Goal: Task Accomplishment & Management: Manage account settings

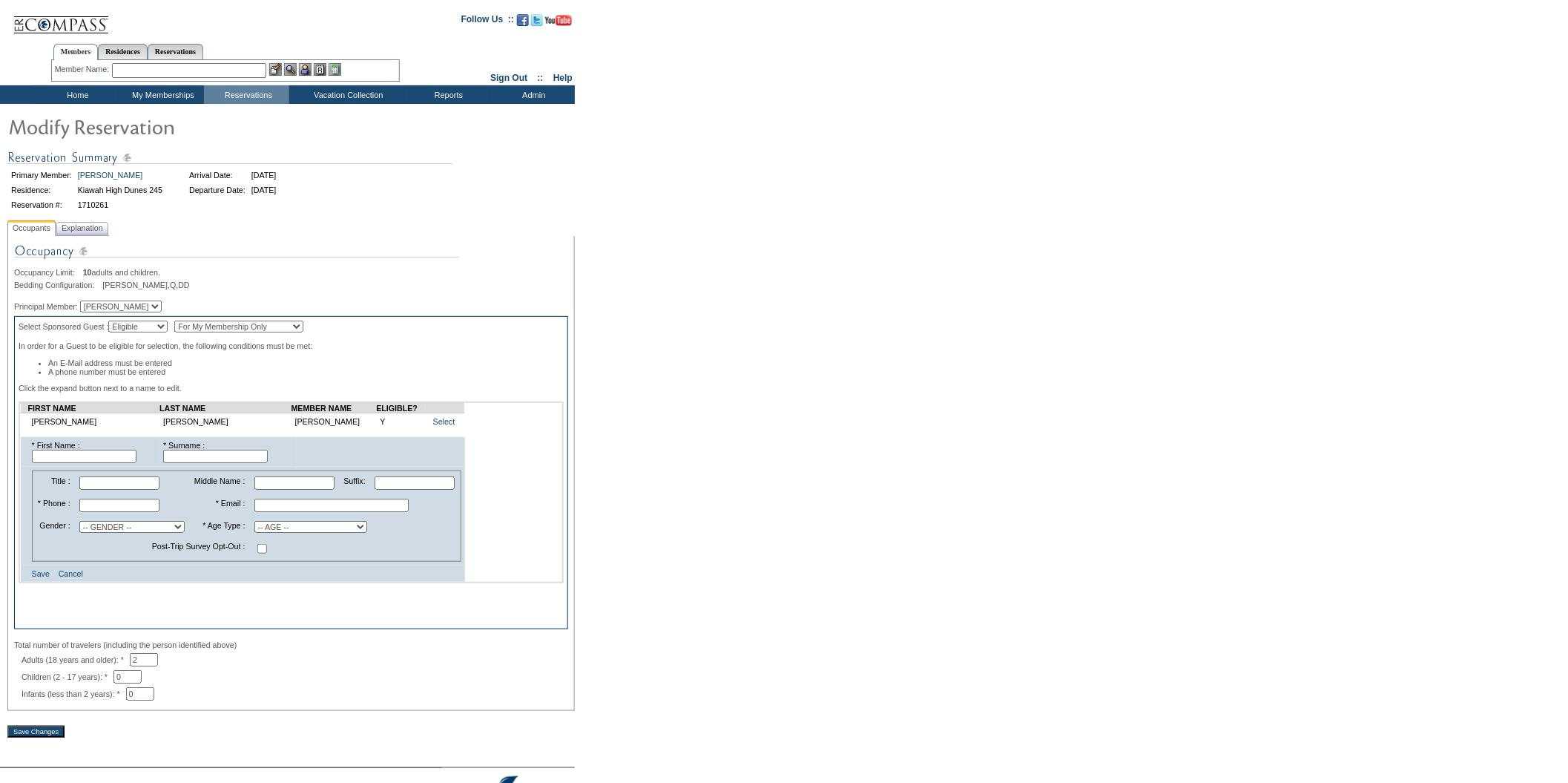
click at [56, 463] on input "text" at bounding box center [84, 456] width 105 height 13
type input "[PERSON_NAME]"
type input "Cowie"
click at [108, 512] on input "text" at bounding box center [120, 505] width 80 height 13
type input "847.927.0585"
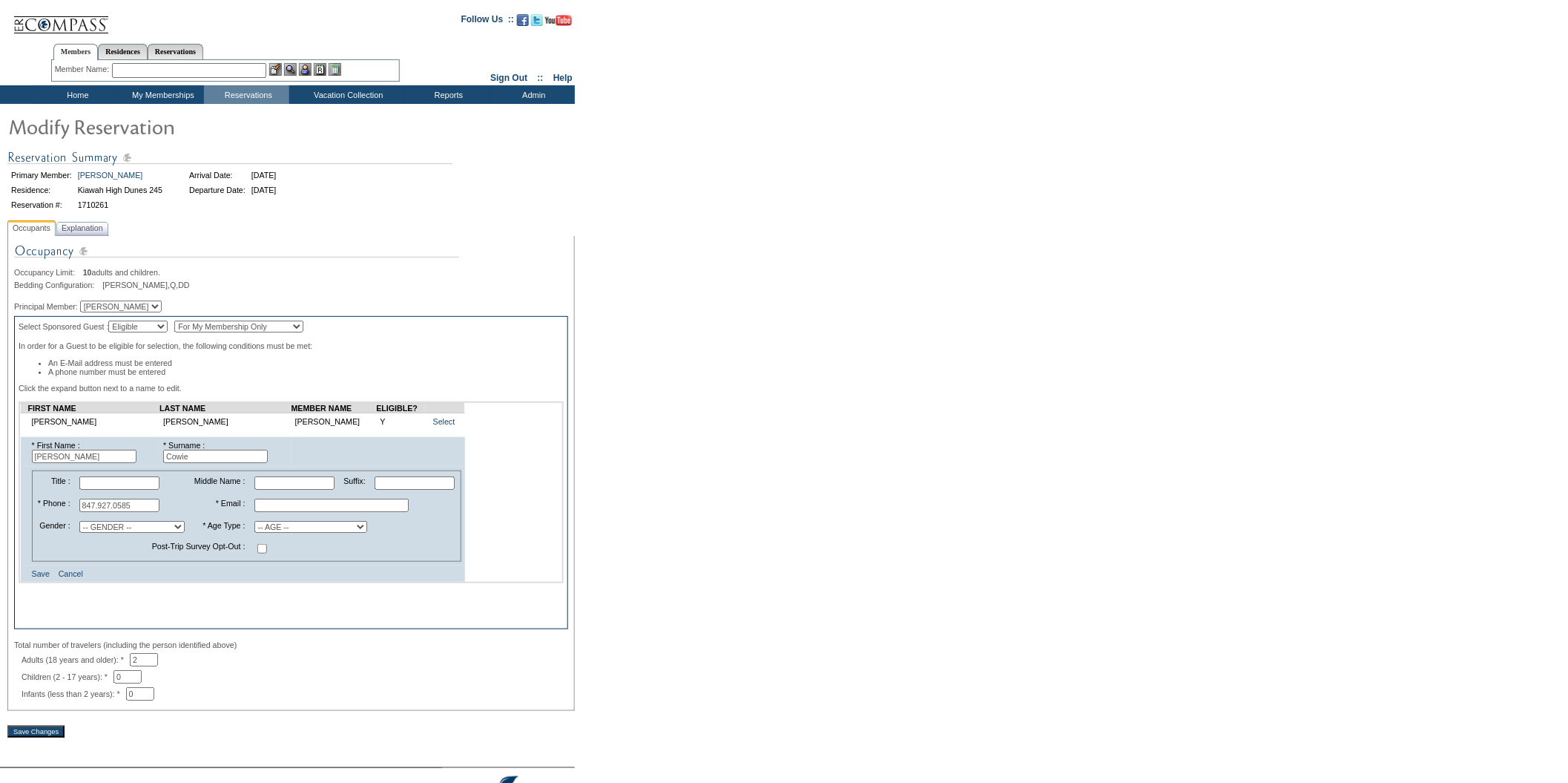
click at [261, 512] on input "text" at bounding box center [331, 505] width 154 height 13
type input "[EMAIL_ADDRESS][DOMAIN_NAME]"
click at [364, 533] on select "-- AGE -- Adult (23 years and older) Young Adult (18 - 22 years) Child (2 - 17 …" at bounding box center [310, 527] width 113 height 12
select select "A"
click at [254, 528] on select "-- AGE -- Adult (23 years and older) Young Adult (18 - 22 years) Child (2 - 17 …" at bounding box center [310, 527] width 113 height 12
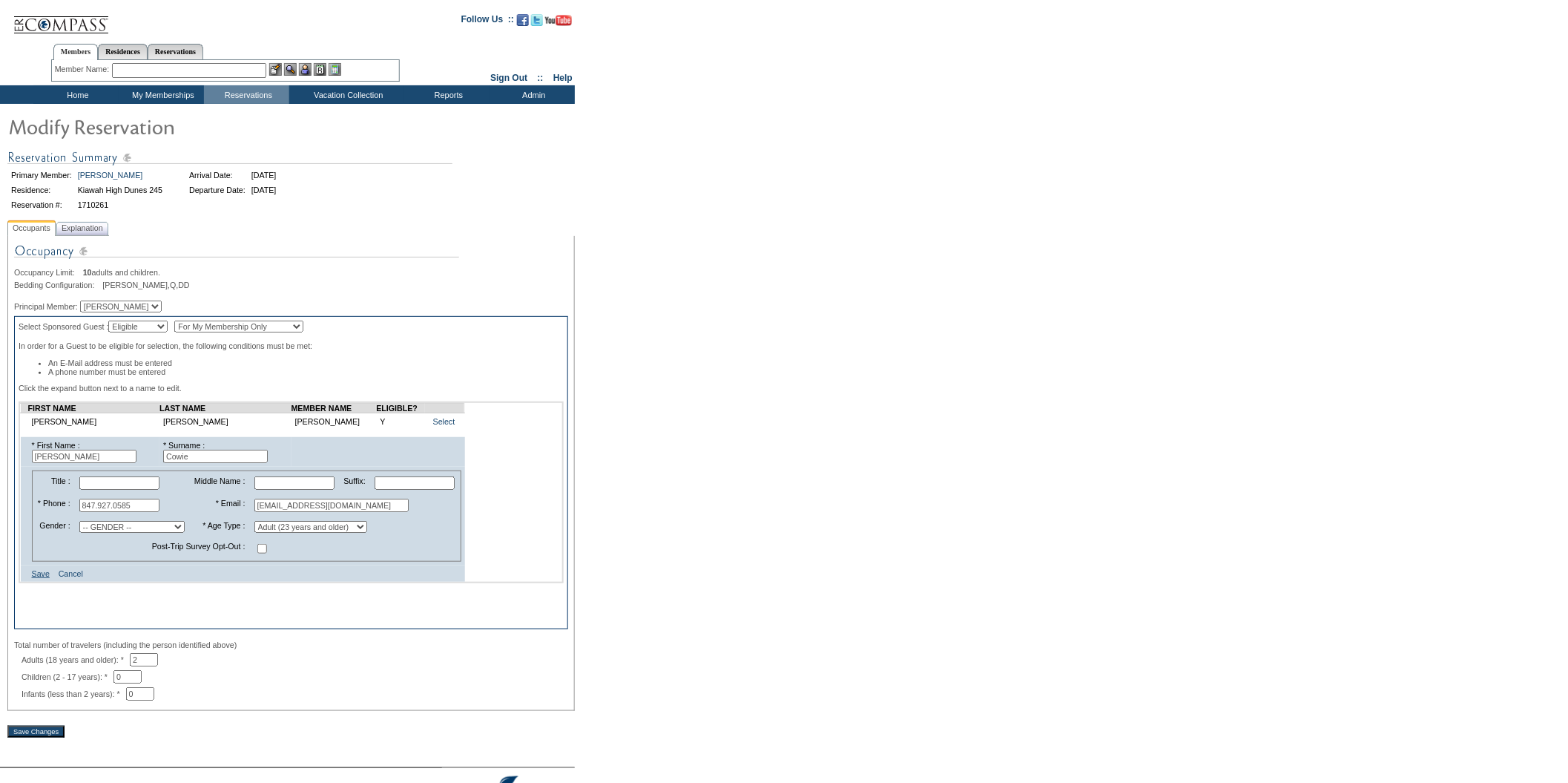
click at [43, 578] on link "Save" at bounding box center [40, 573] width 17 height 9
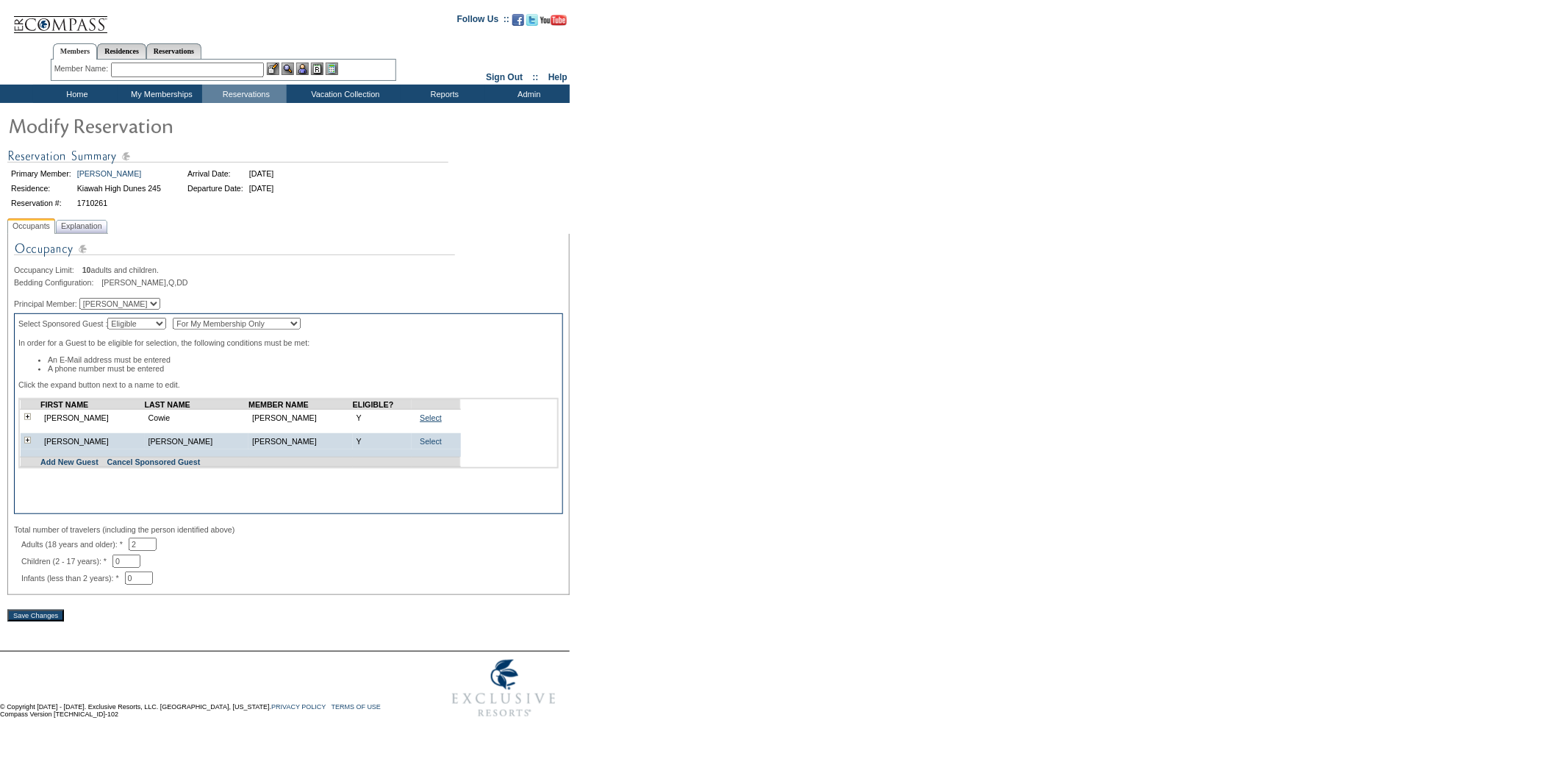
click at [422, 422] on link "Select" at bounding box center [430, 418] width 22 height 9
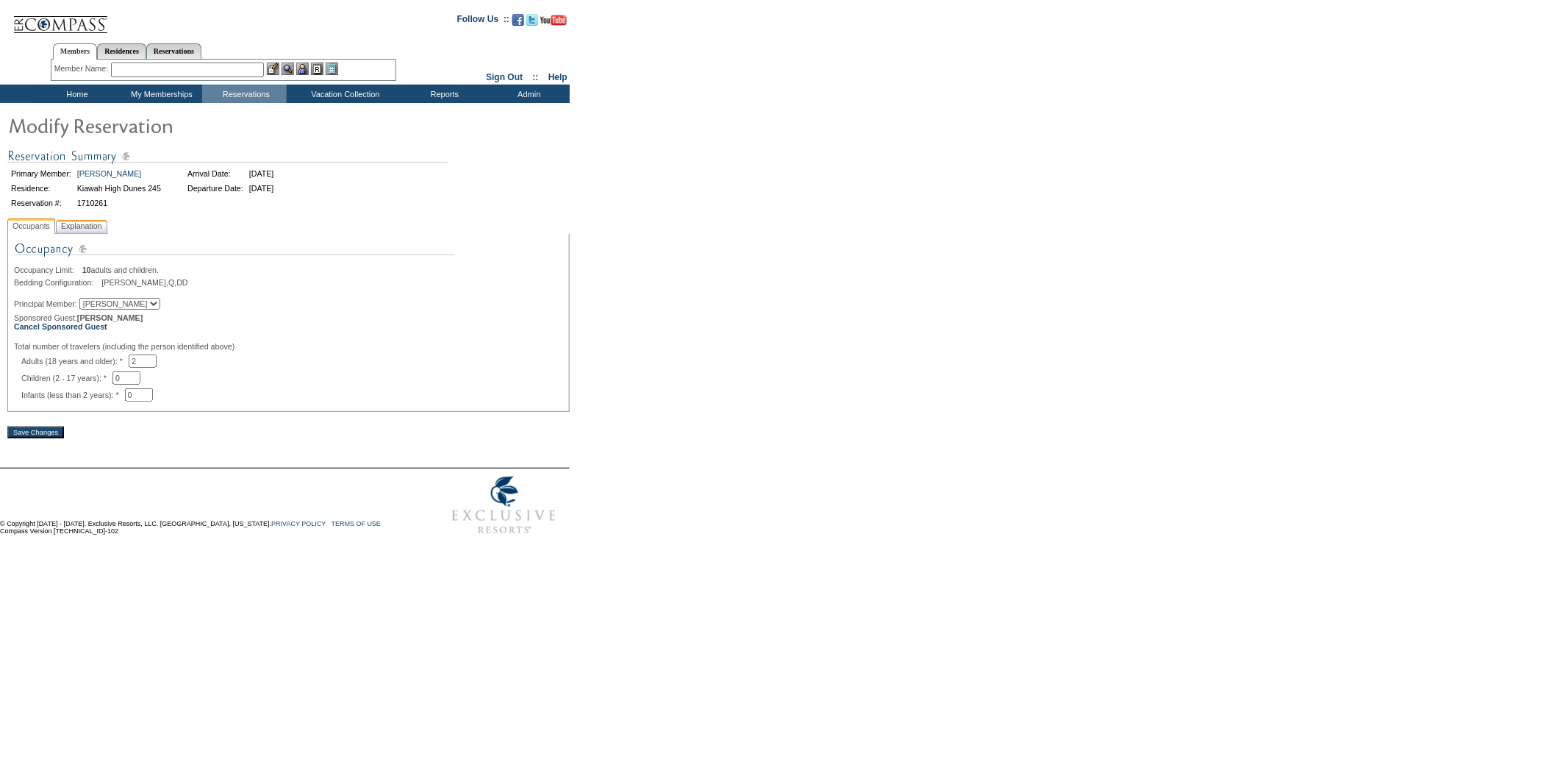
click at [104, 227] on span "Explanation" at bounding box center [81, 226] width 47 height 16
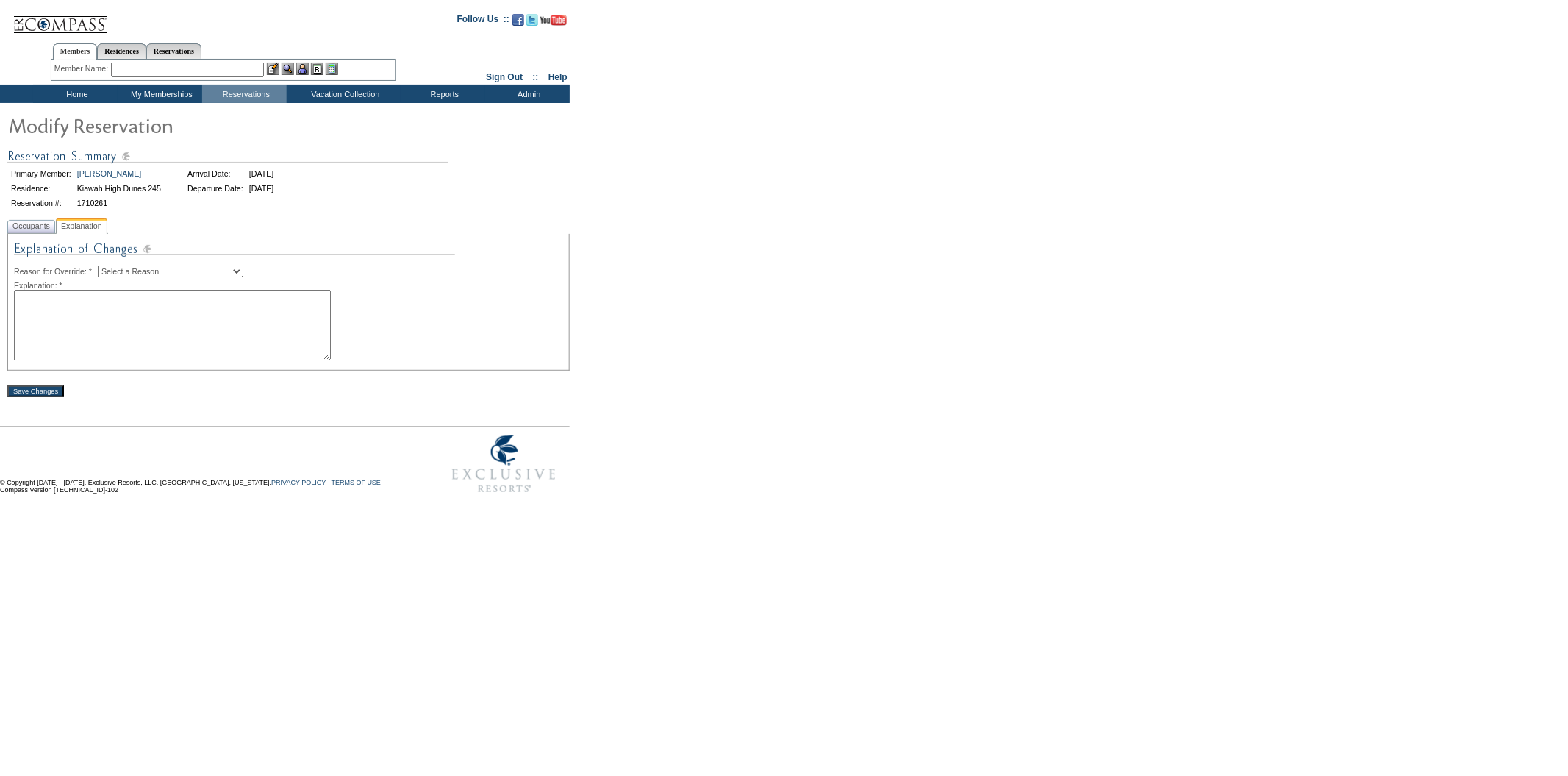
click at [244, 265] on select "Select a Reason Creating Continuous Stay Days Rebooked After Cancellation Editi…" at bounding box center [171, 271] width 146 height 12
select select "1045"
click at [109, 265] on select "Select a Reason Creating Continuous Stay Days Rebooked After Cancellation Editi…" at bounding box center [171, 271] width 146 height 12
click at [225, 327] on textarea at bounding box center [172, 324] width 316 height 70
type textarea "jrm"
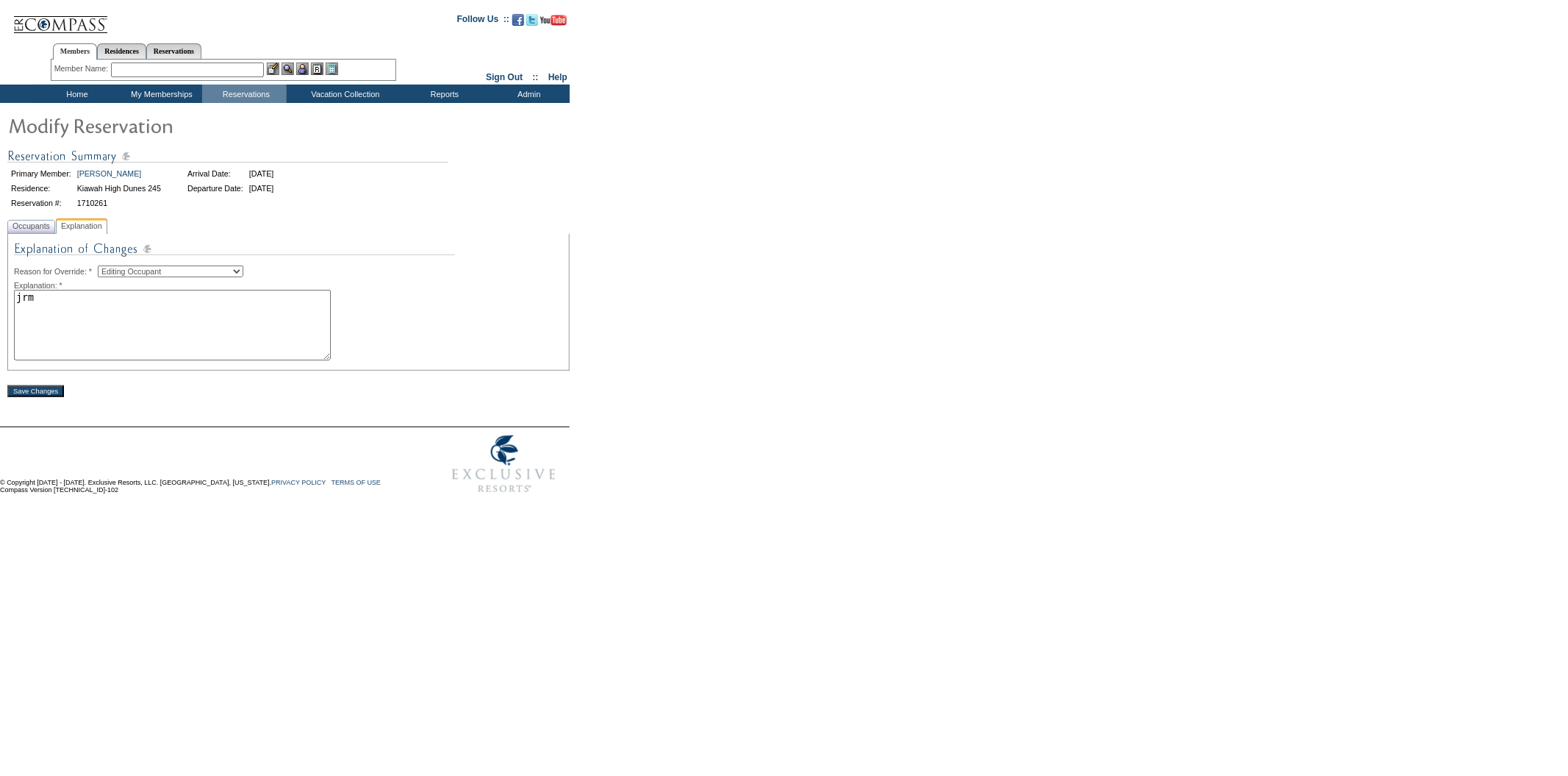
click at [36, 391] on input "Save Changes" at bounding box center [35, 391] width 56 height 12
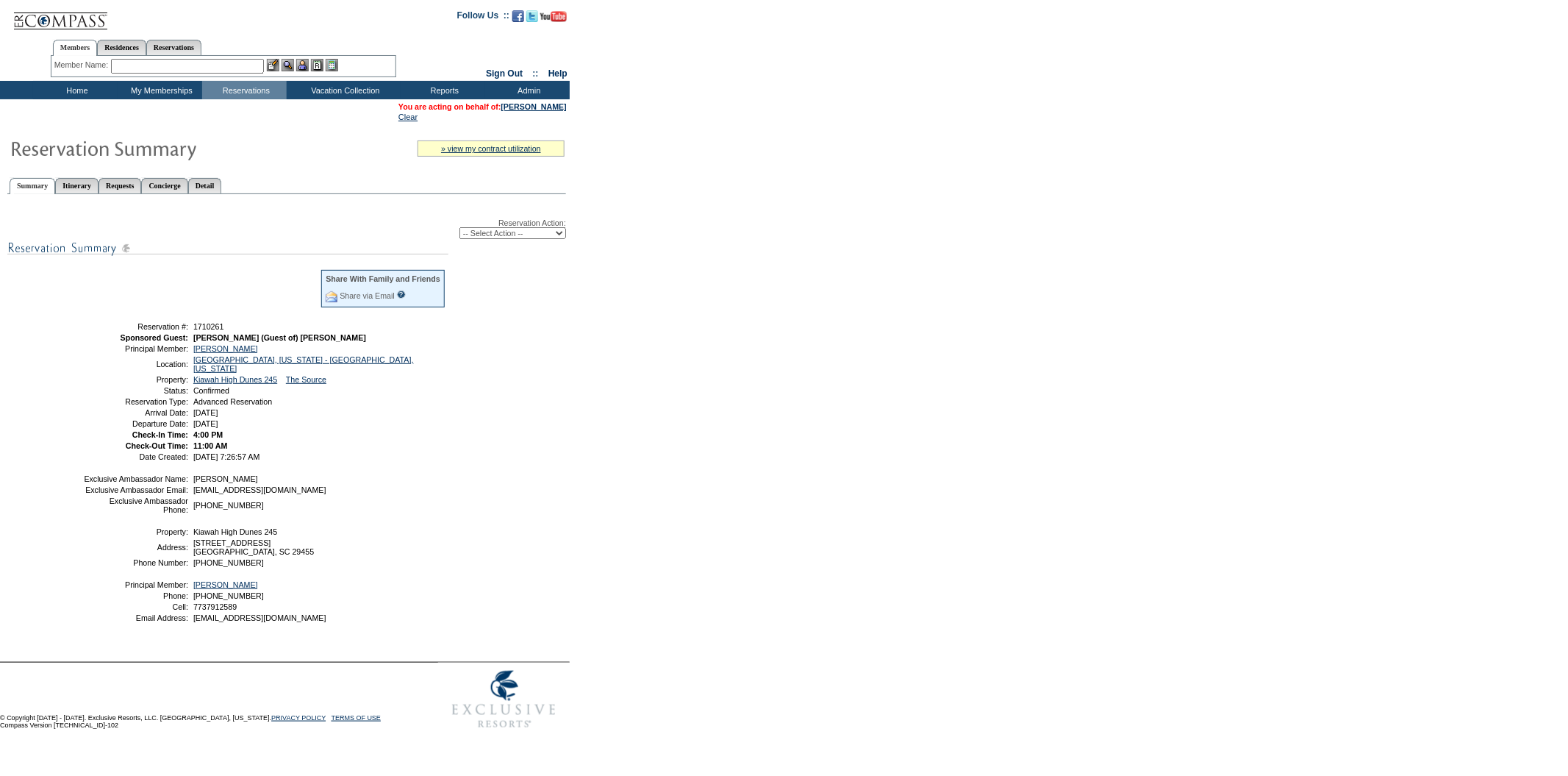
click at [227, 67] on input "text" at bounding box center [187, 66] width 153 height 15
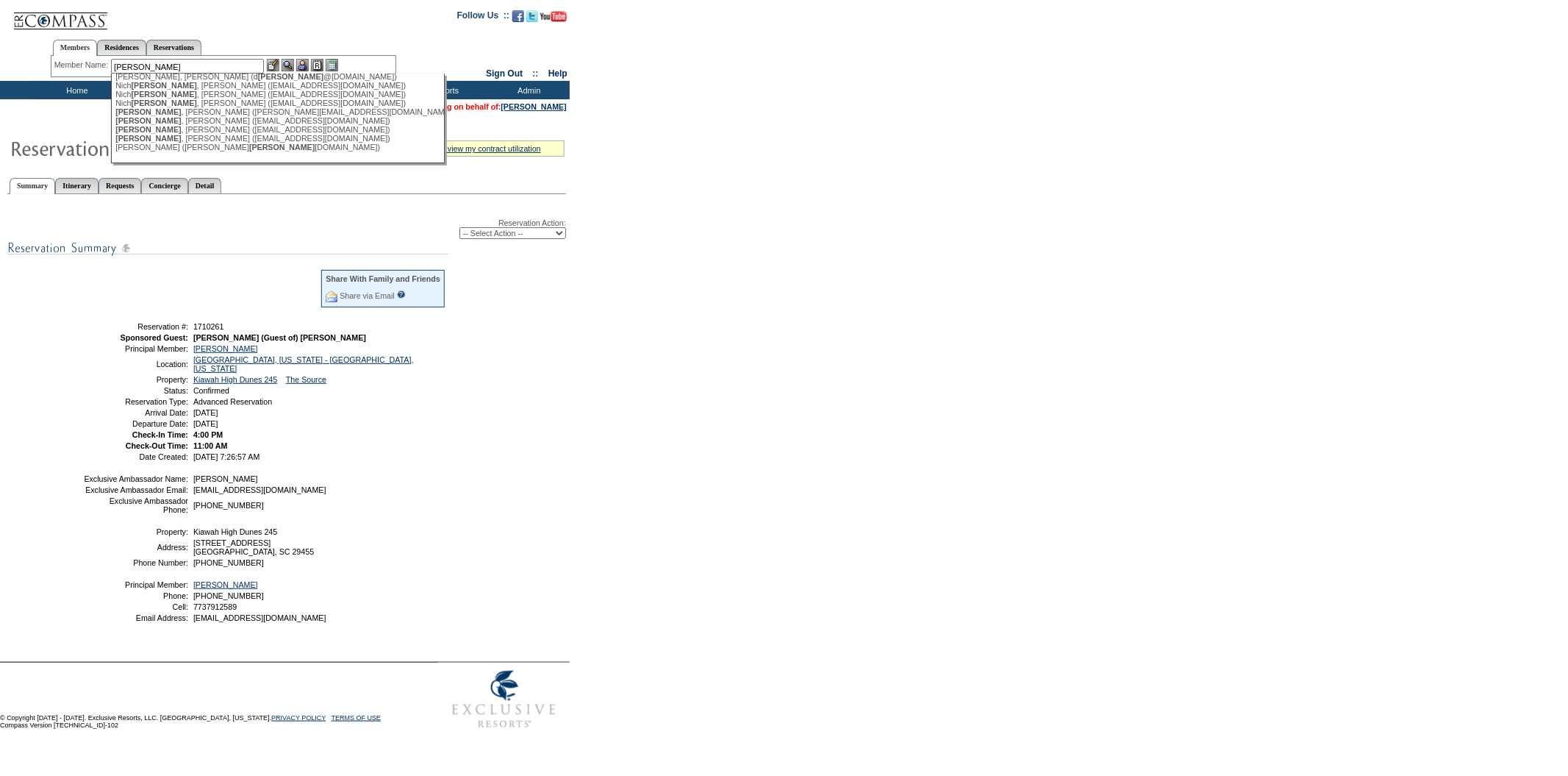
scroll to position [42, 0]
click at [231, 125] on div "Olson , Kristen (k12blue@usa.net)" at bounding box center [277, 129] width 323 height 9
type input "Olson, Kristen (k12blue@usa.net)"
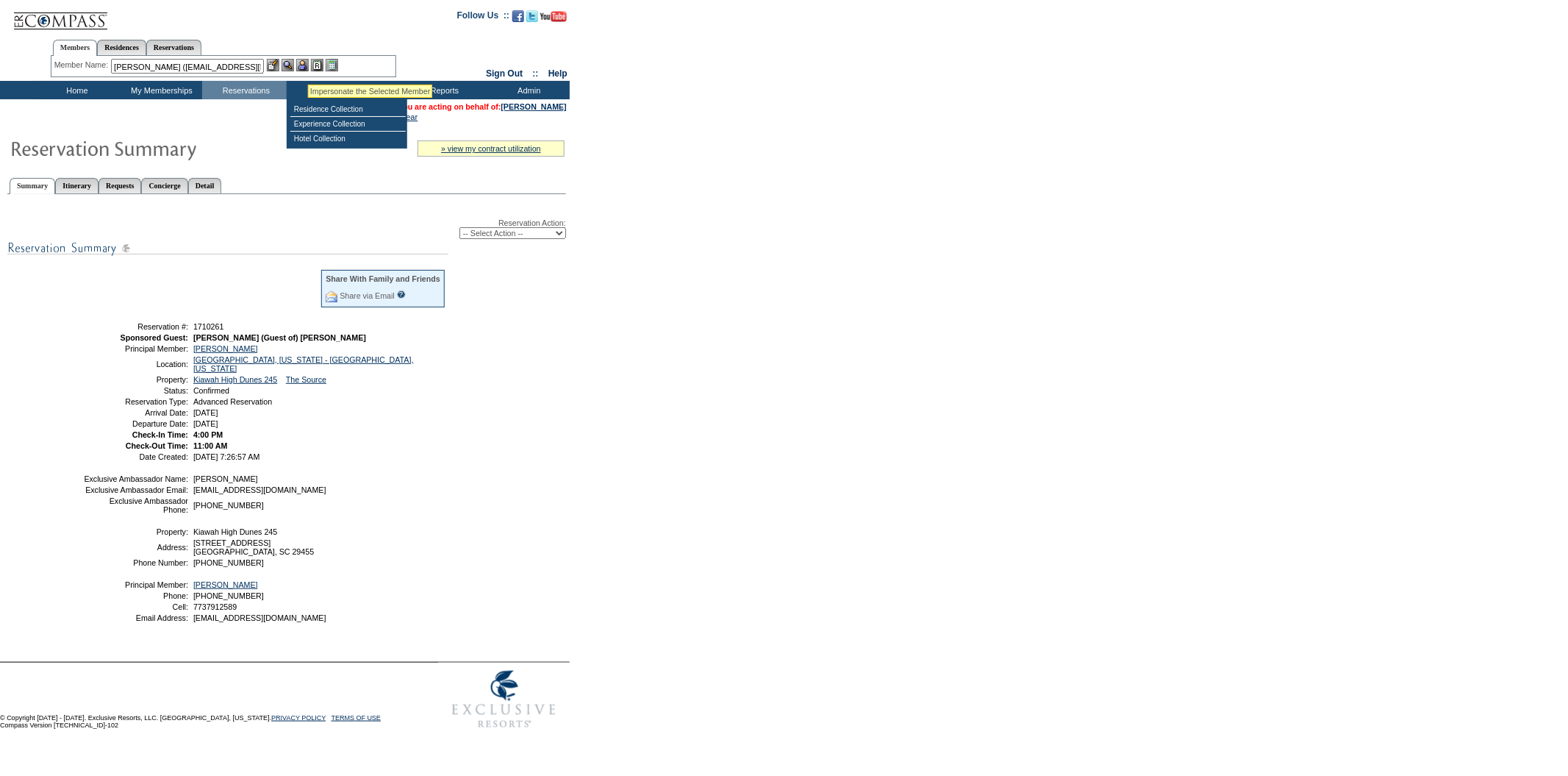
click at [306, 65] on img at bounding box center [303, 65] width 12 height 12
click at [288, 68] on img at bounding box center [288, 65] width 12 height 12
